Goal: Information Seeking & Learning: Learn about a topic

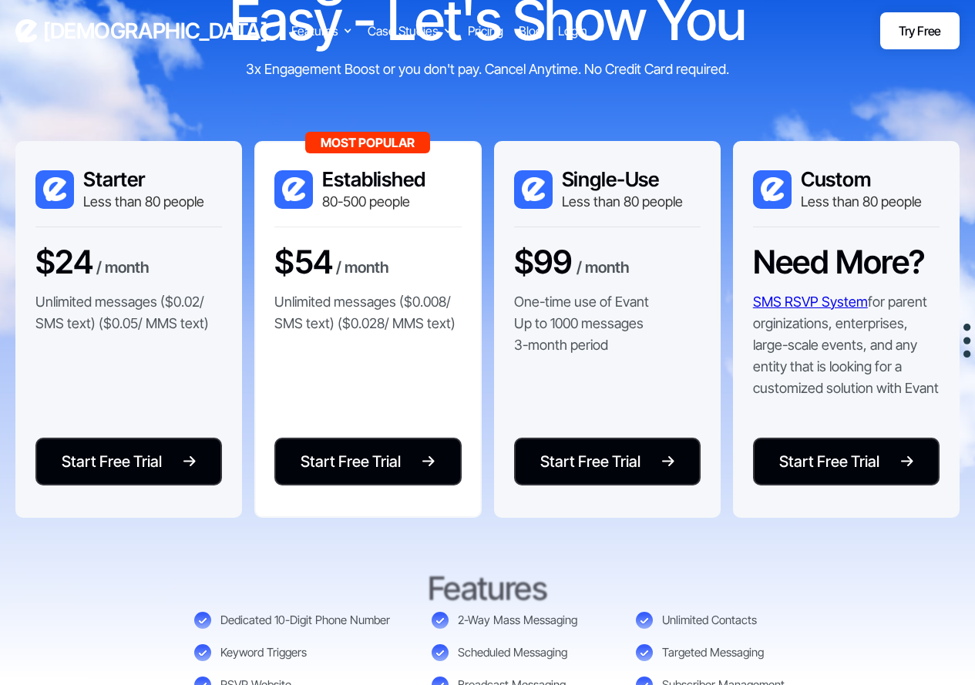
scroll to position [202, 0]
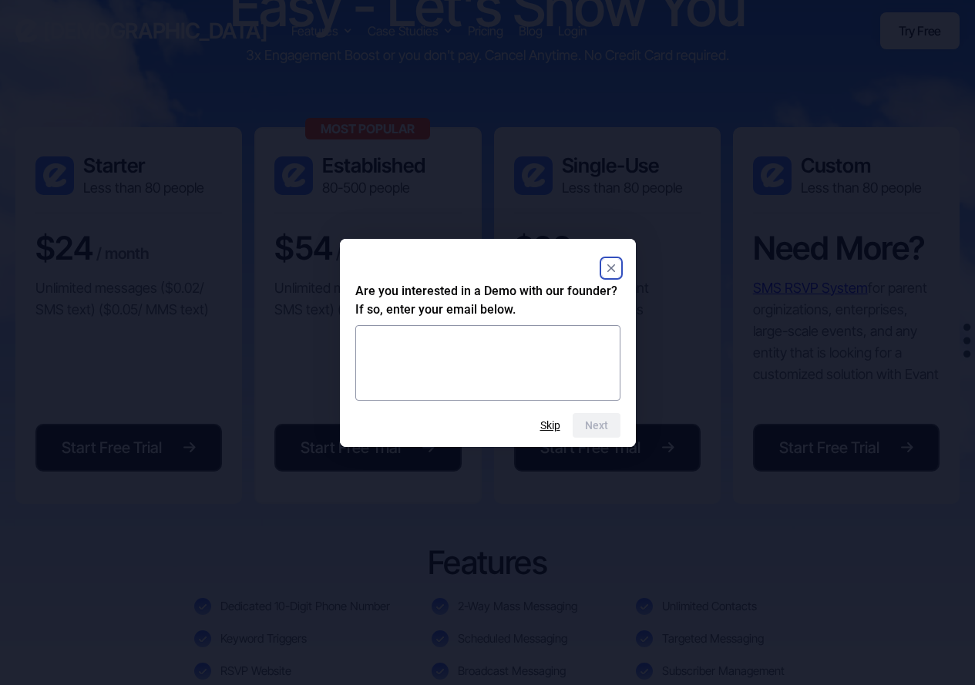
click at [612, 263] on rect "Close" at bounding box center [611, 268] width 18 height 18
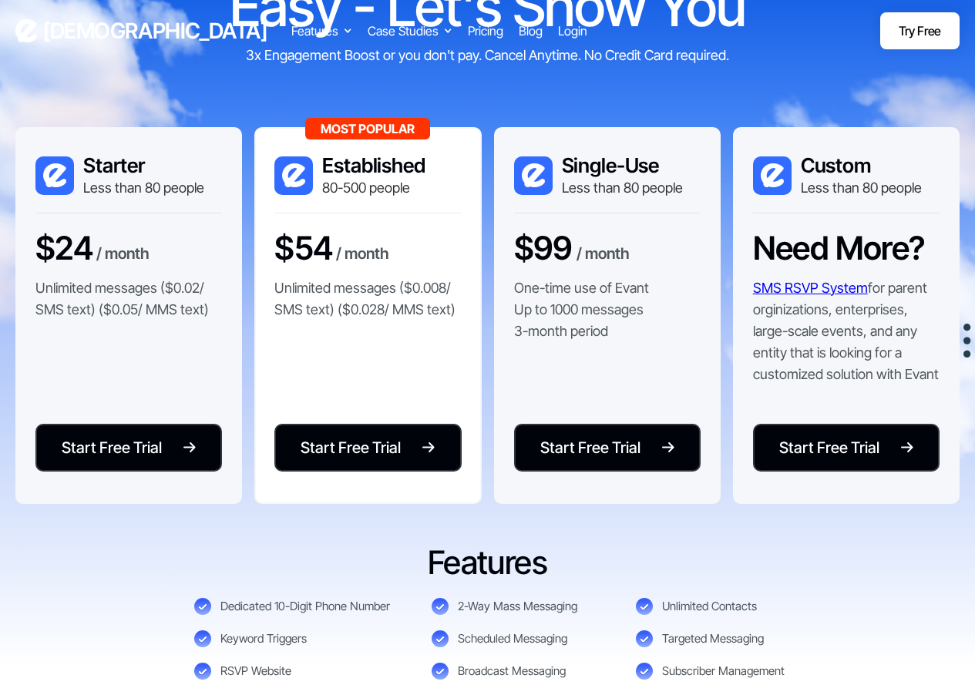
click at [844, 287] on link "SMS RSVP System" at bounding box center [810, 288] width 115 height 16
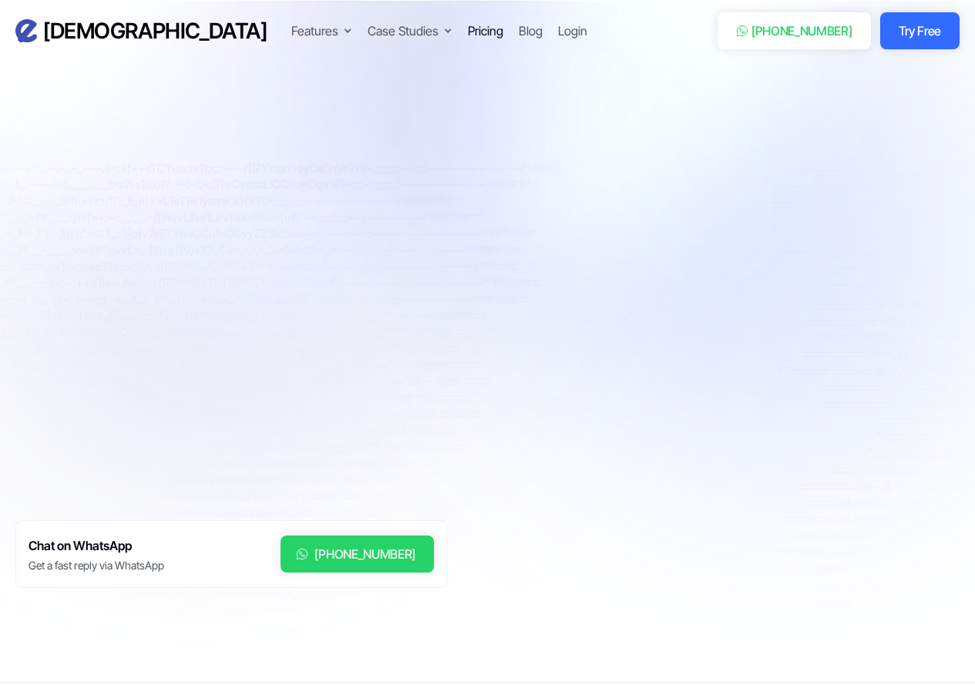
click at [468, 35] on div "Pricing" at bounding box center [485, 31] width 35 height 18
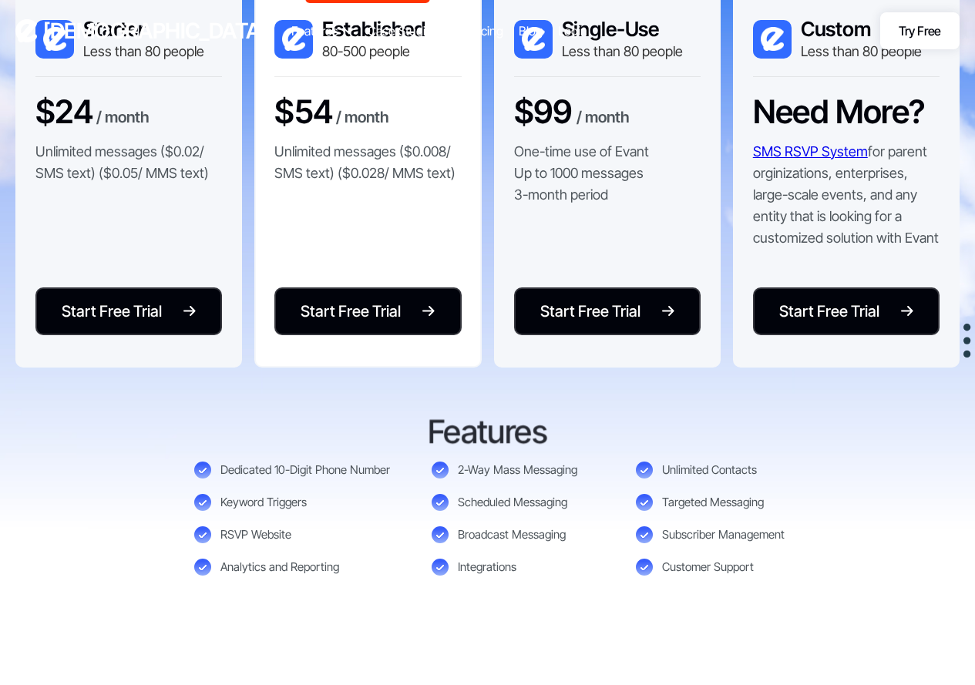
scroll to position [341, 0]
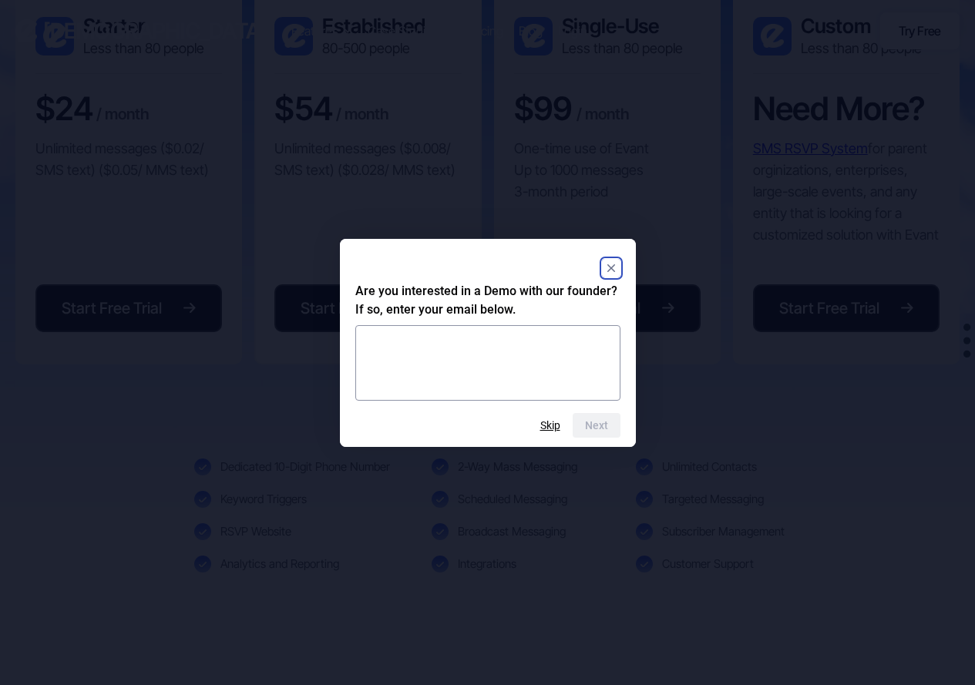
click at [610, 267] on icon "Close" at bounding box center [610, 268] width 8 height 8
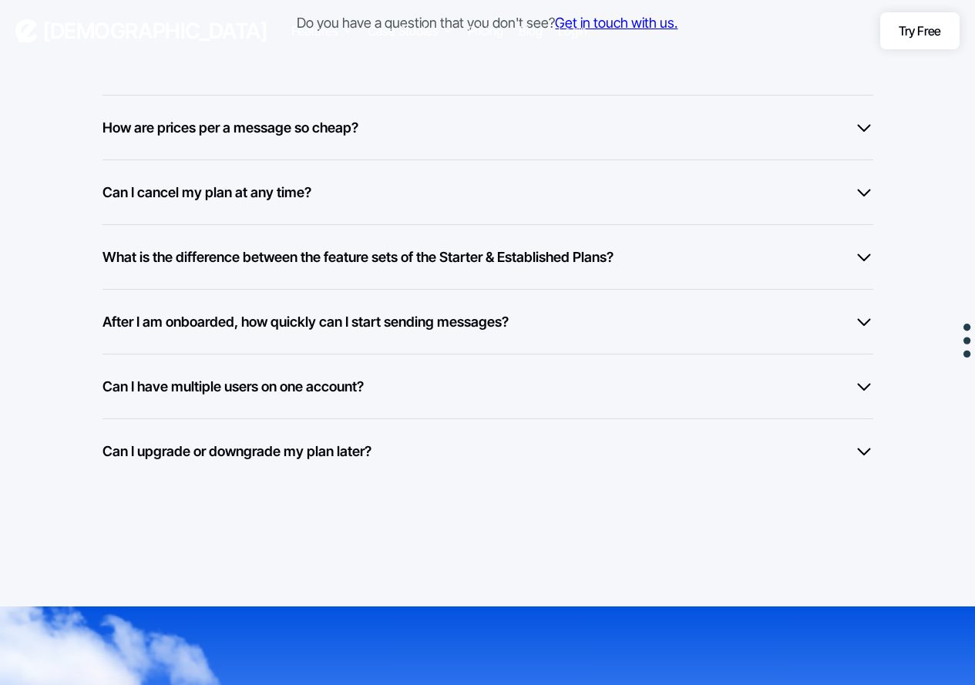
scroll to position [1270, 0]
